Goal: Find specific page/section: Find specific page/section

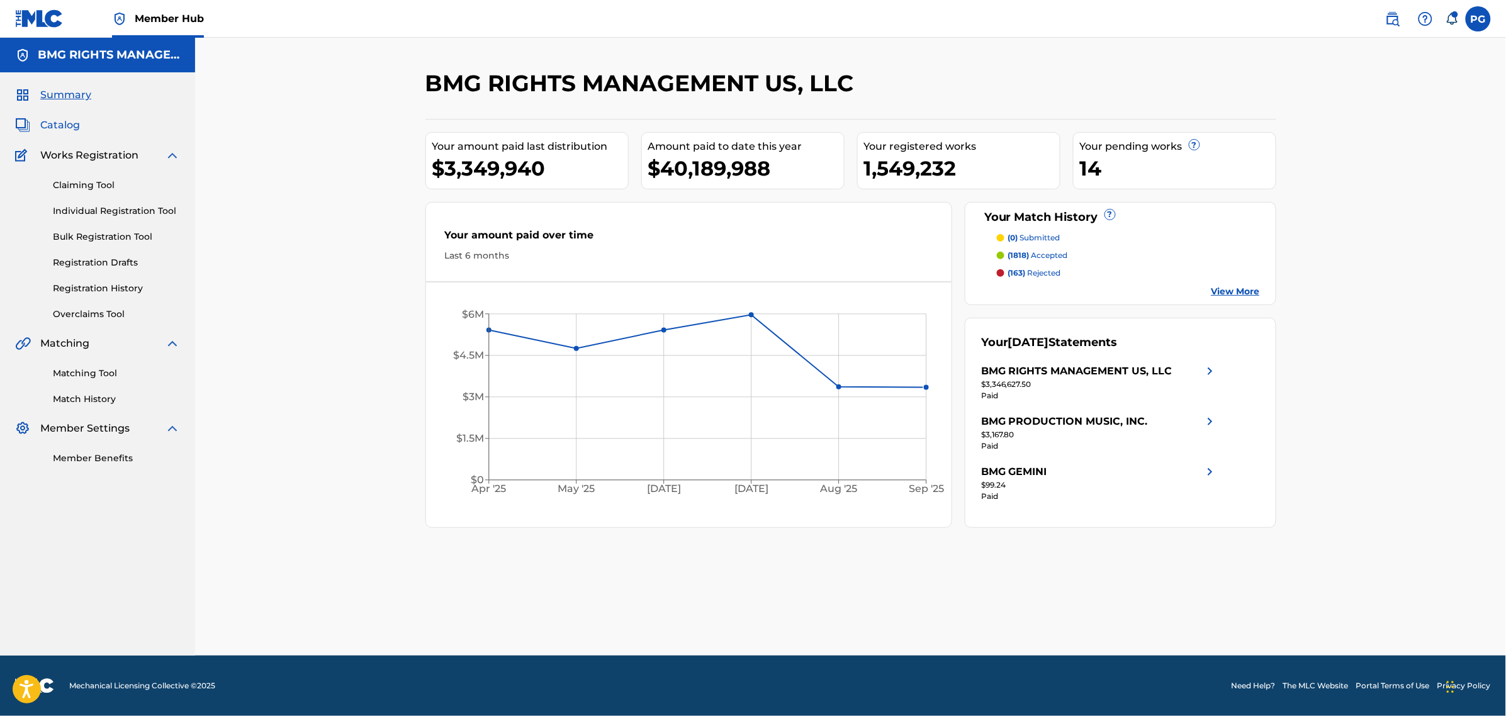
drag, startPoint x: 57, startPoint y: 117, endPoint x: 58, endPoint y: 127, distance: 10.1
click at [57, 118] on div "Summary Catalog Works Registration Claiming Tool Individual Registration Tool B…" at bounding box center [97, 276] width 195 height 408
click at [58, 127] on span "Catalog" at bounding box center [60, 125] width 40 height 15
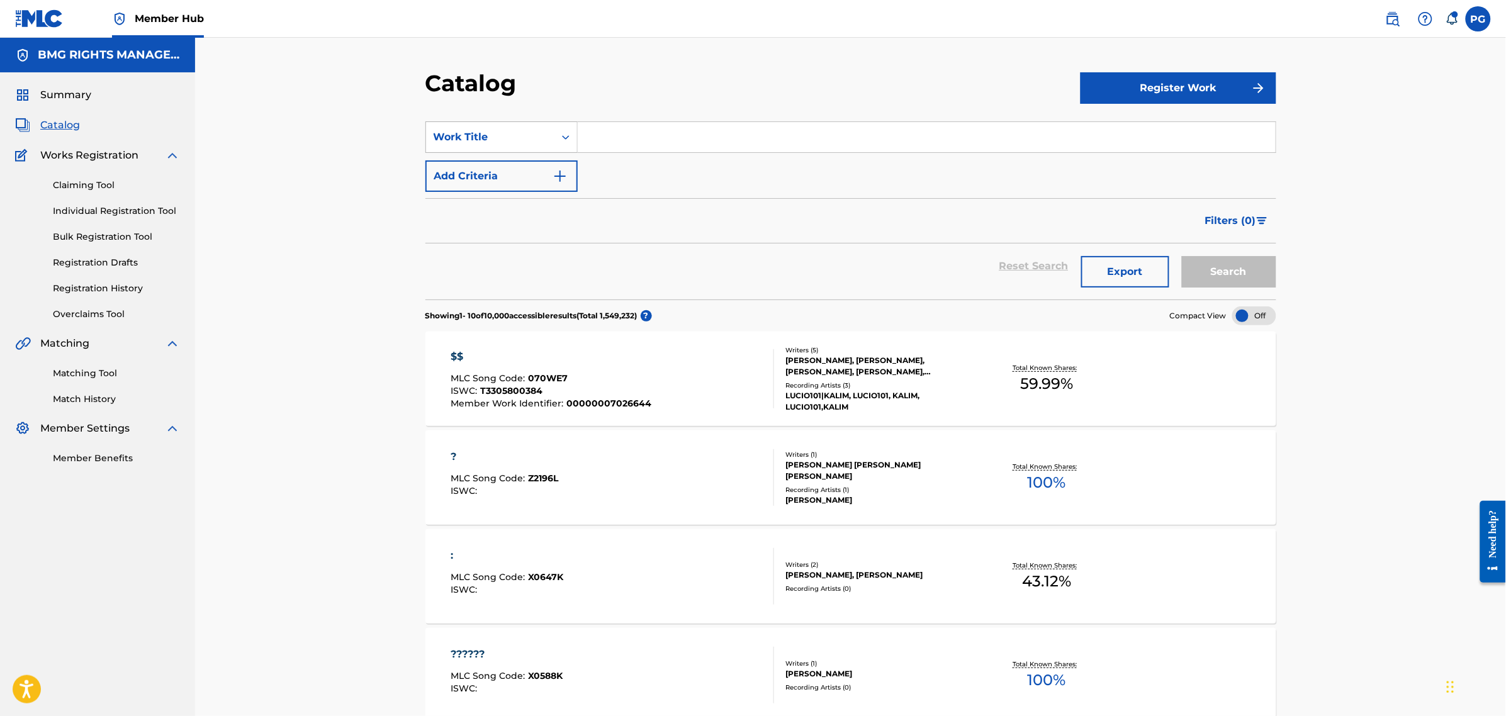
click at [534, 138] on div "Work Title" at bounding box center [490, 137] width 113 height 15
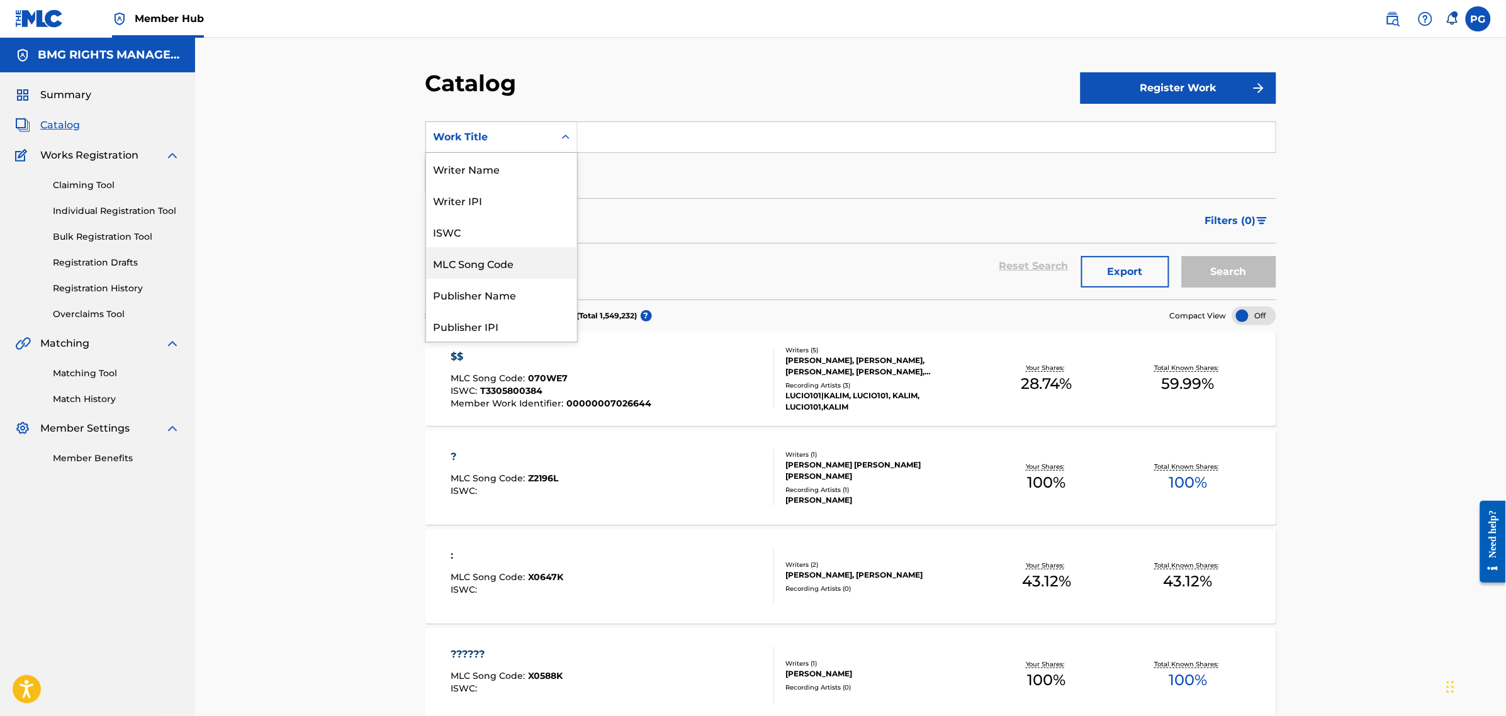
click at [487, 273] on div "MLC Song Code" at bounding box center [501, 262] width 151 height 31
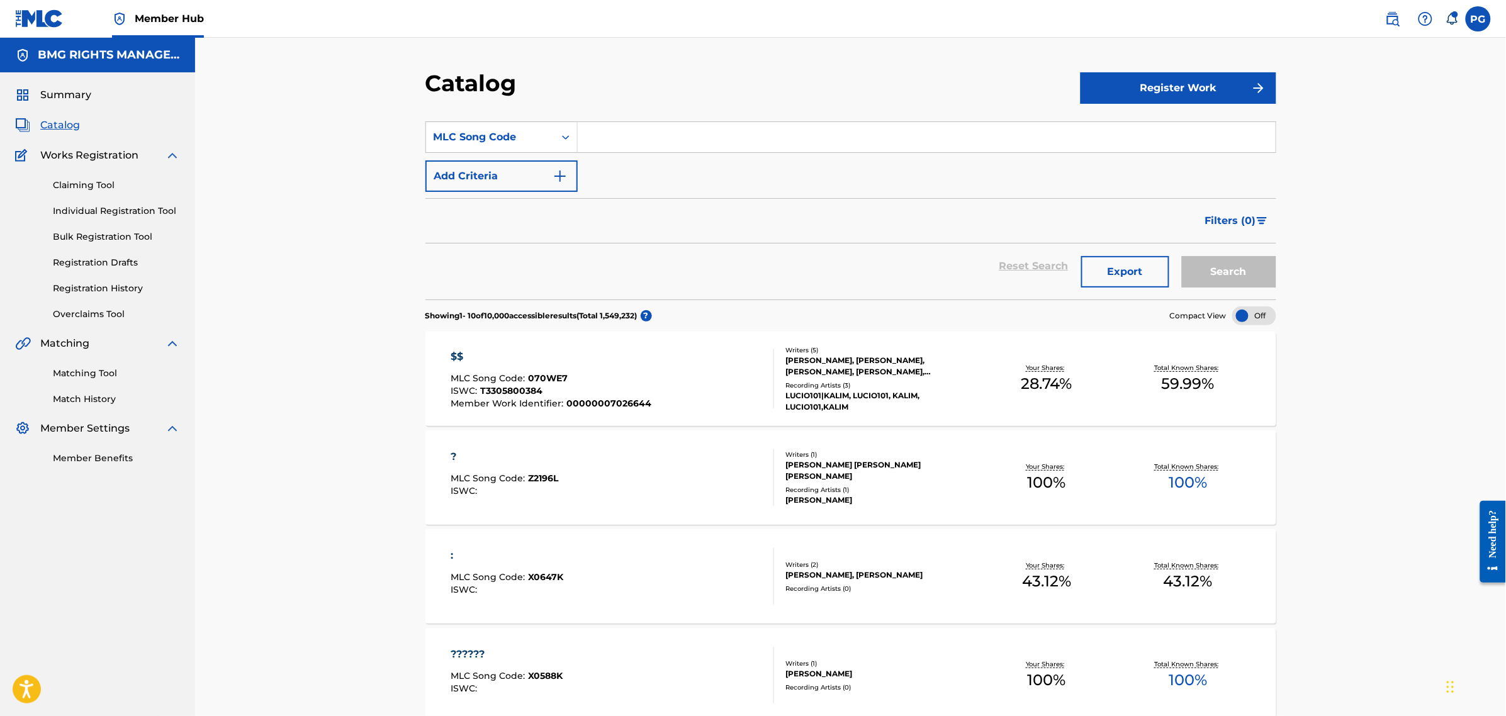
click at [668, 145] on input "Search Form" at bounding box center [927, 137] width 698 height 30
paste input "FH86Z5"
type input "FH86Z5"
click at [1182, 256] on button "Search" at bounding box center [1229, 271] width 94 height 31
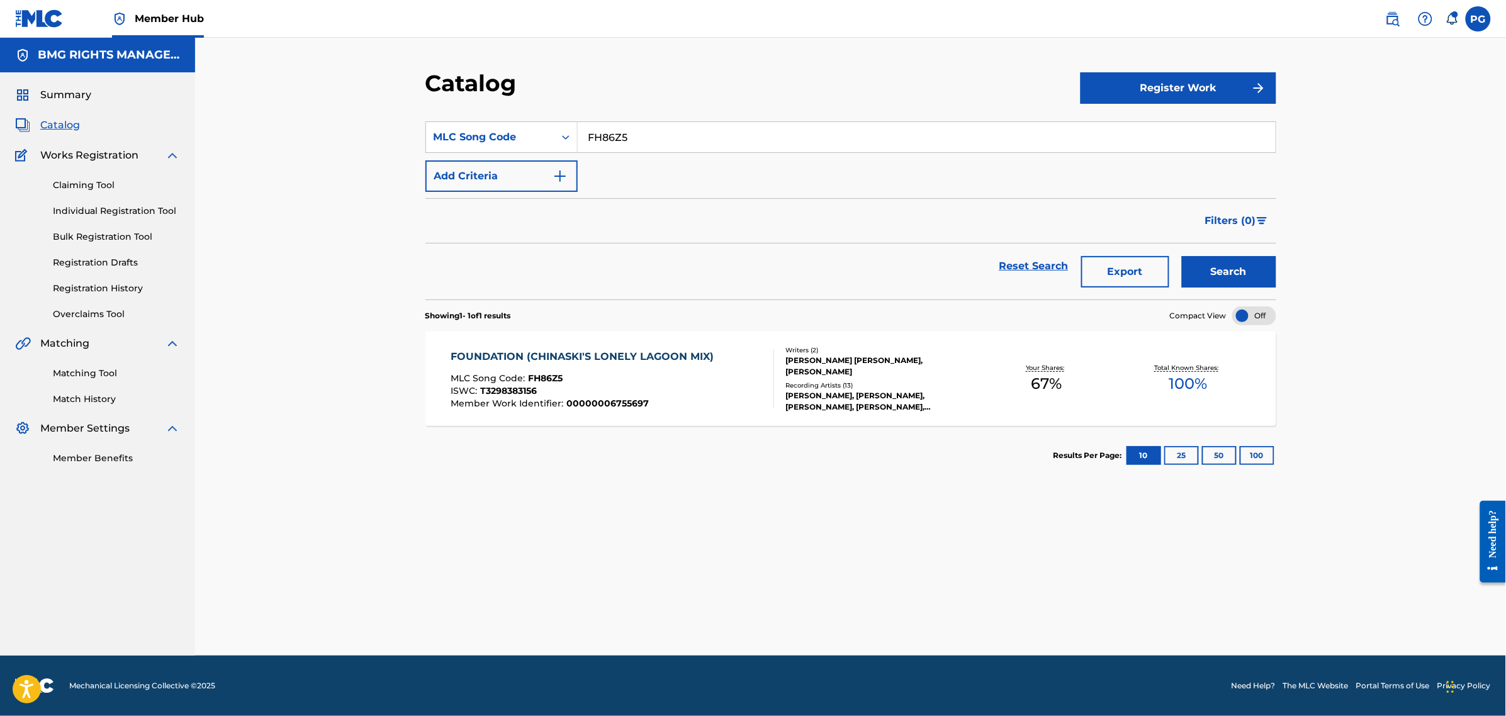
click at [718, 370] on div "FOUNDATION (CHINASKI'S LONELY LAGOON MIX) MLC Song Code : FH86Z5 ISWC : T329838…" at bounding box center [612, 378] width 323 height 59
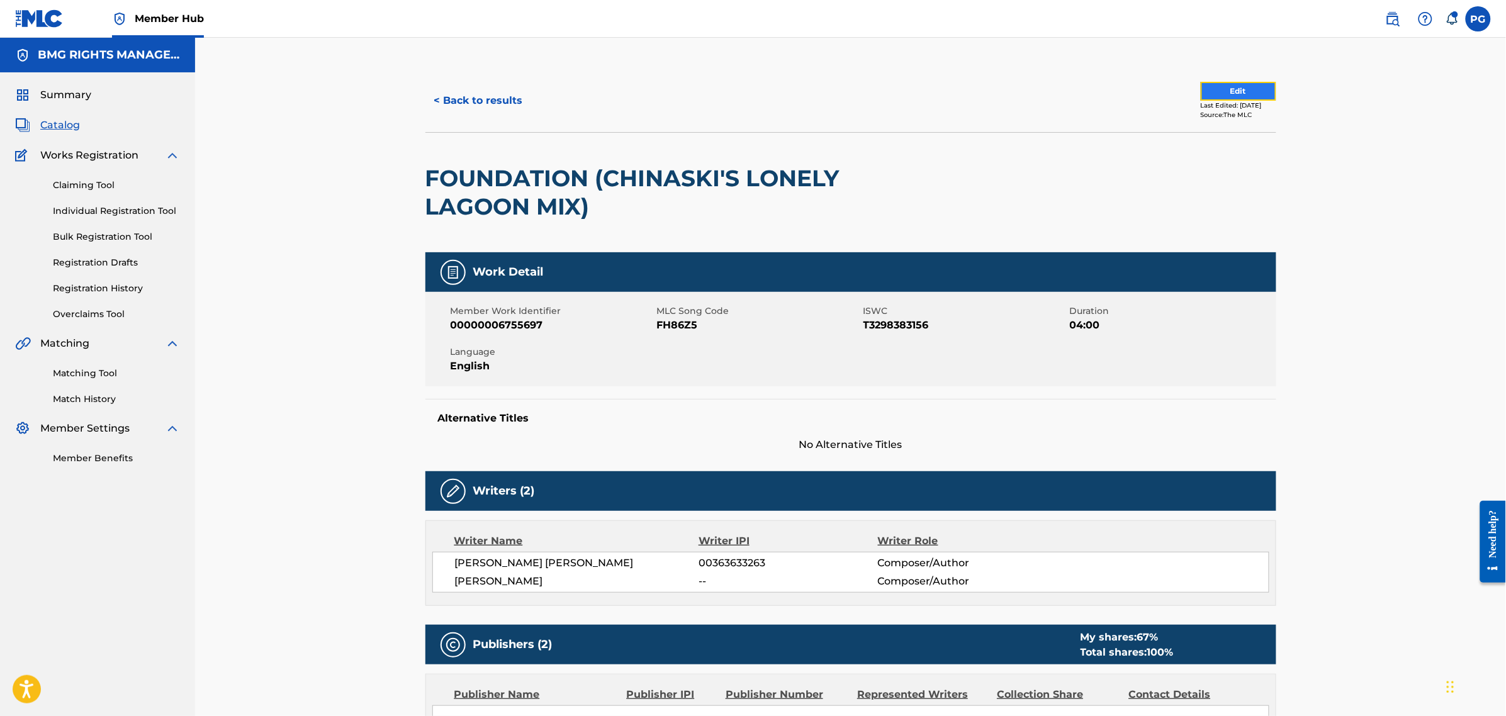
click at [1240, 99] on button "Edit" at bounding box center [1239, 91] width 76 height 19
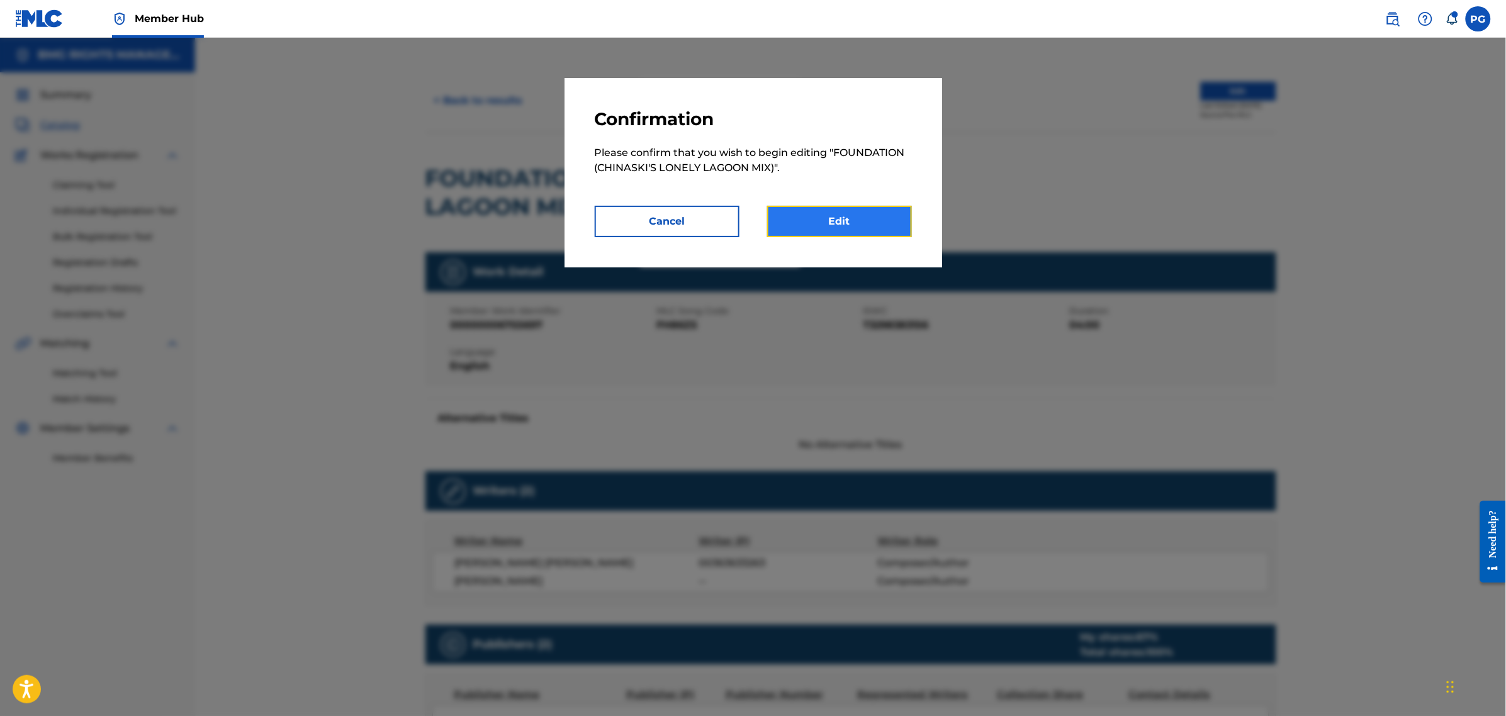
click at [825, 228] on link "Edit" at bounding box center [839, 221] width 145 height 31
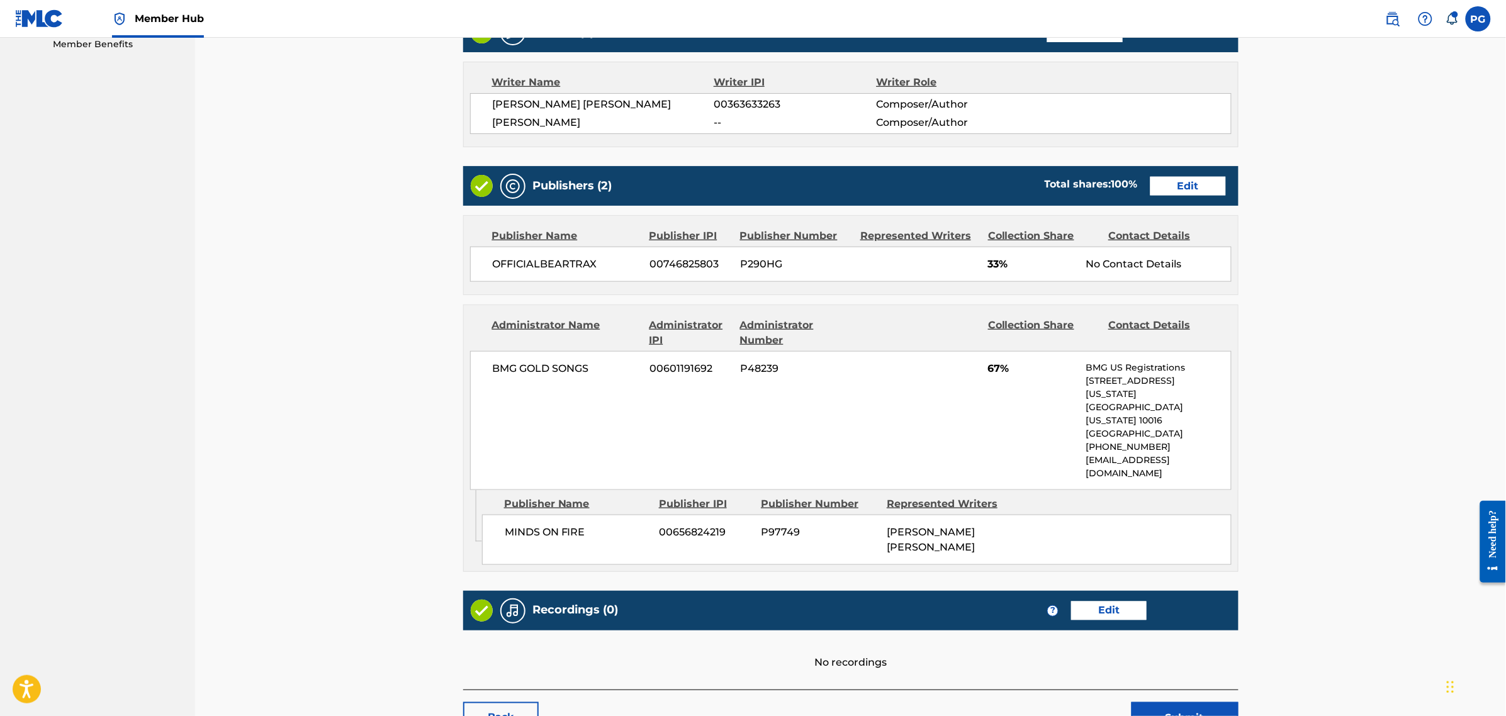
scroll to position [473, 0]
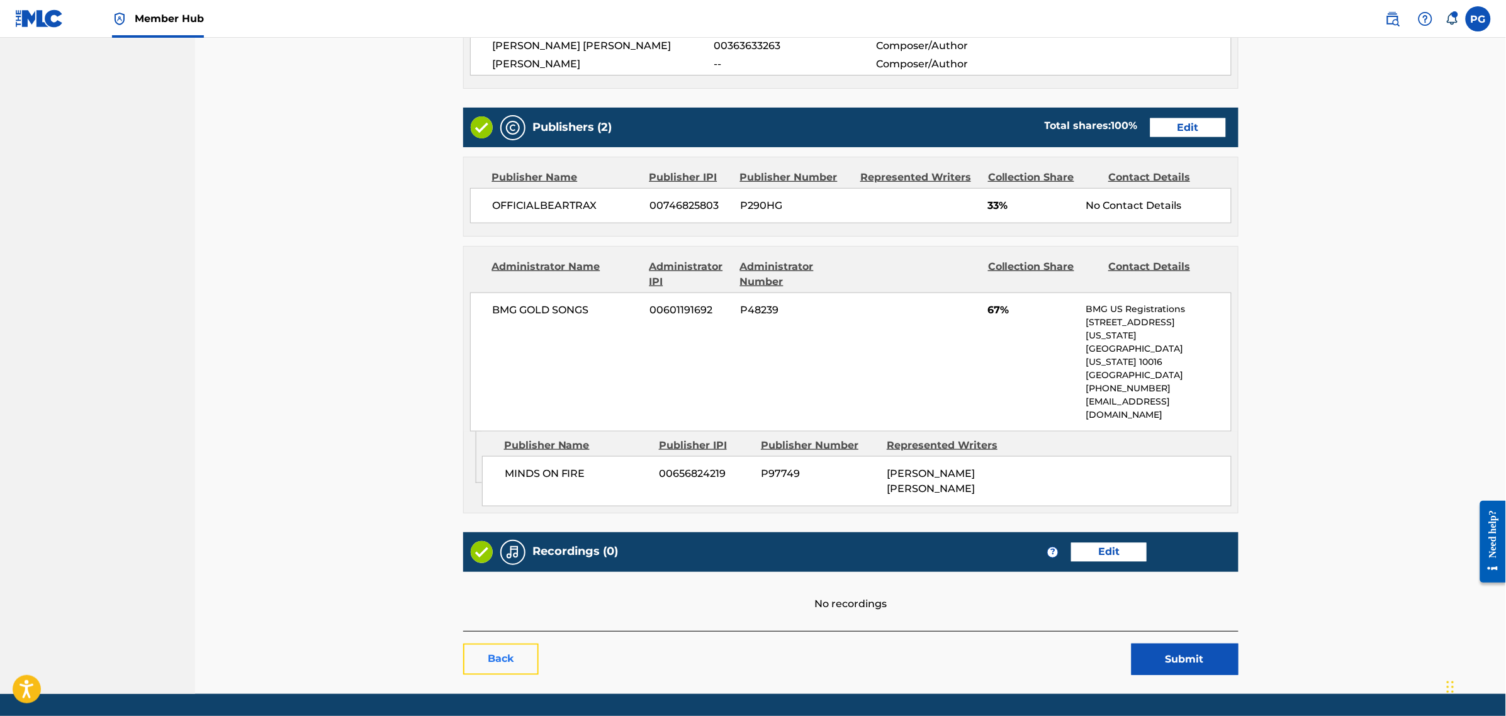
click at [531, 644] on link "Back" at bounding box center [501, 659] width 76 height 31
